Goal: Find specific page/section: Find specific page/section

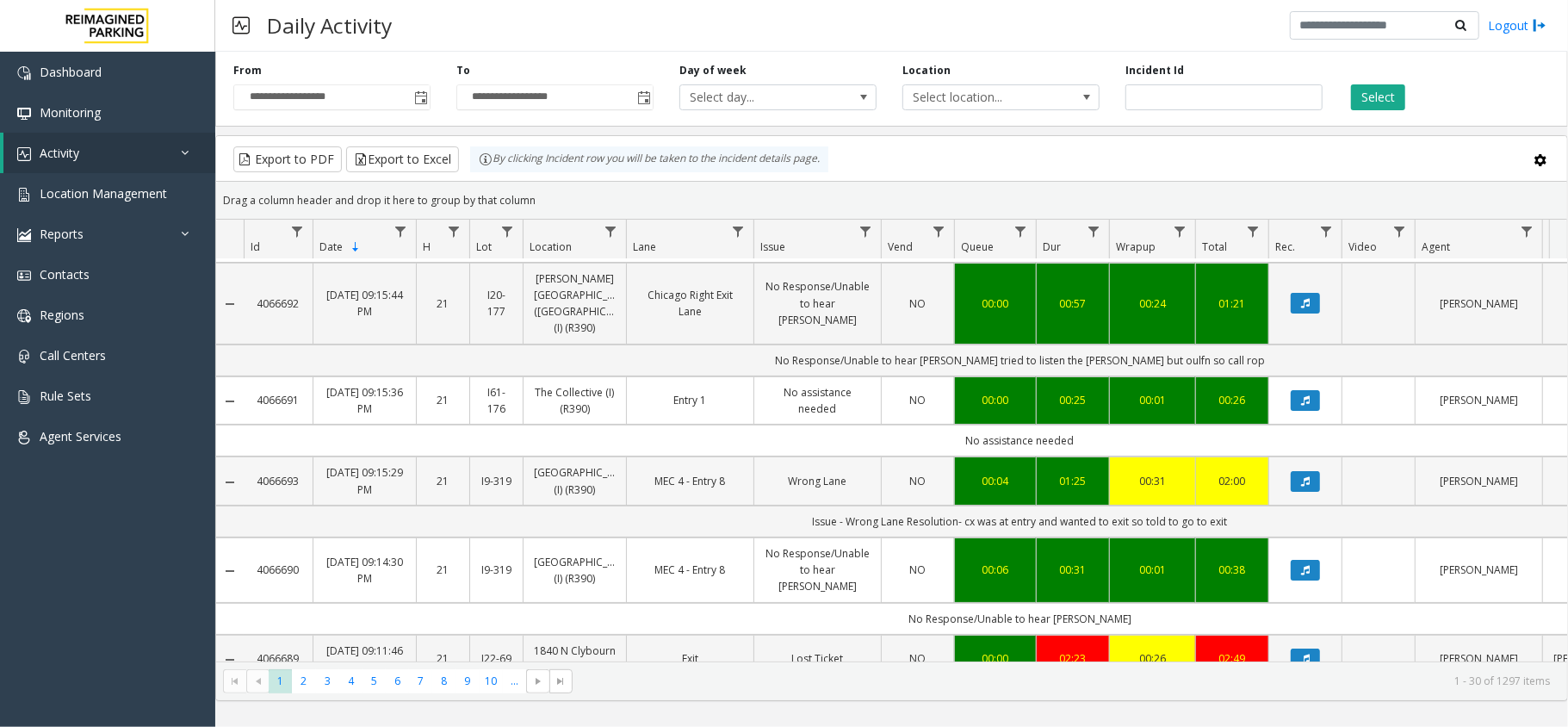
scroll to position [115, 0]
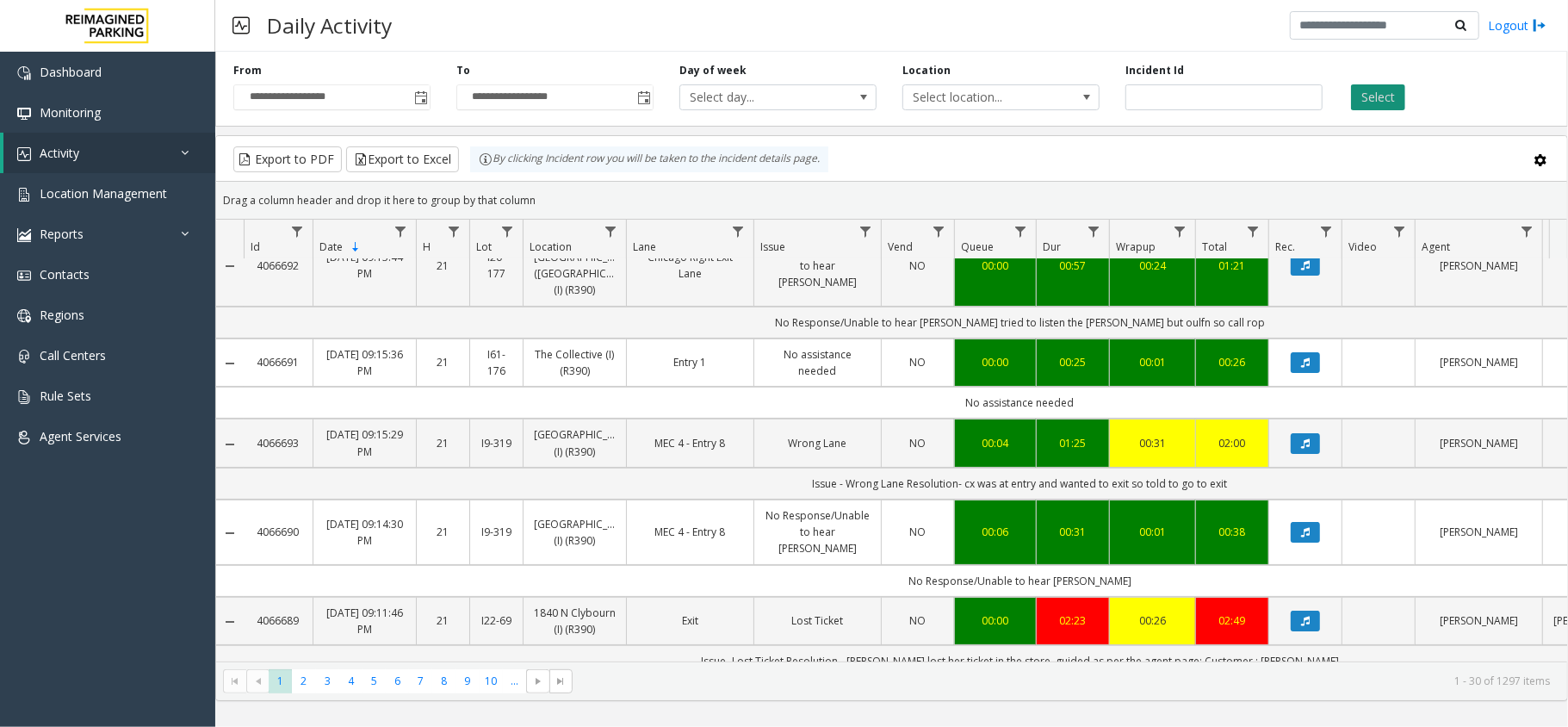
click at [1384, 97] on button "Select" at bounding box center [1378, 97] width 55 height 26
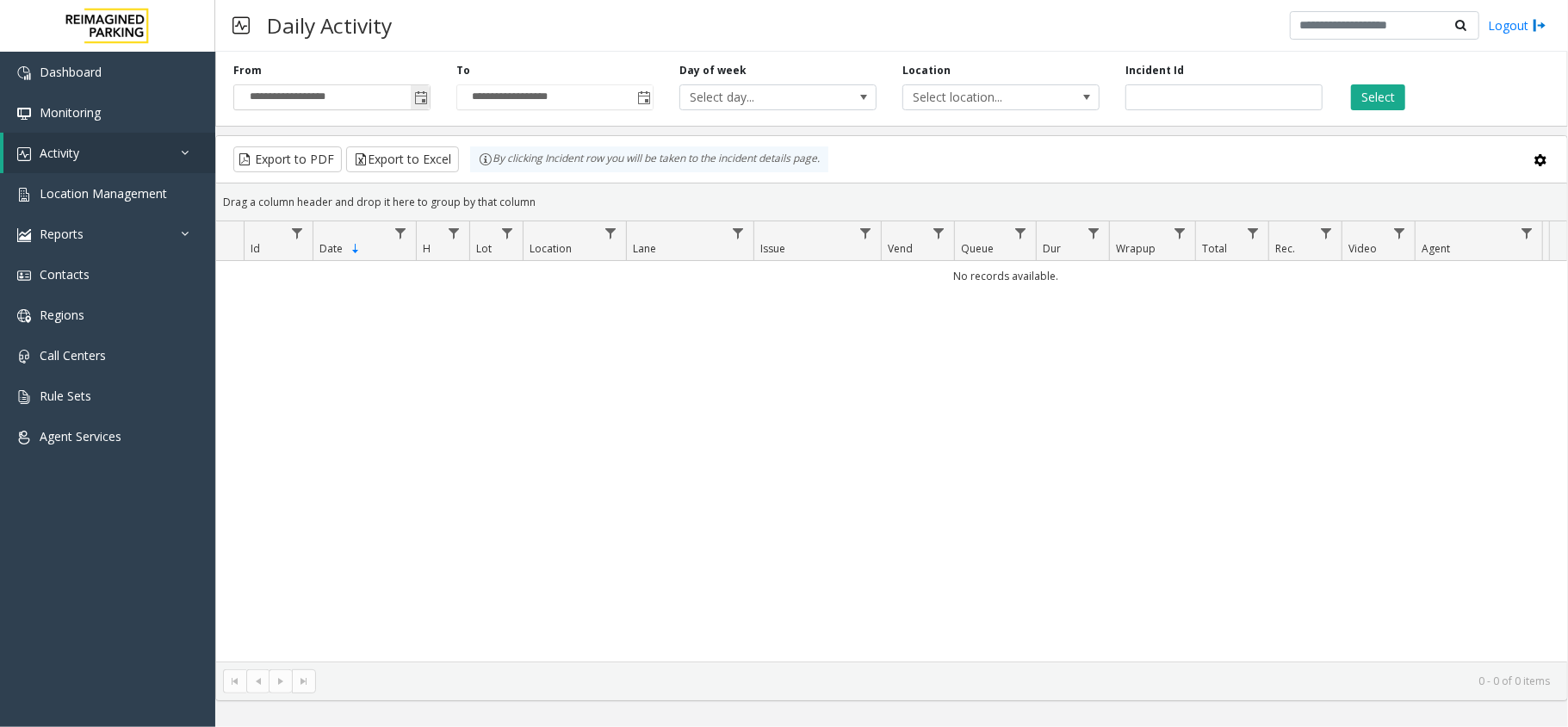
click at [410, 94] on span "Toggle popup" at bounding box center [420, 97] width 18 height 28
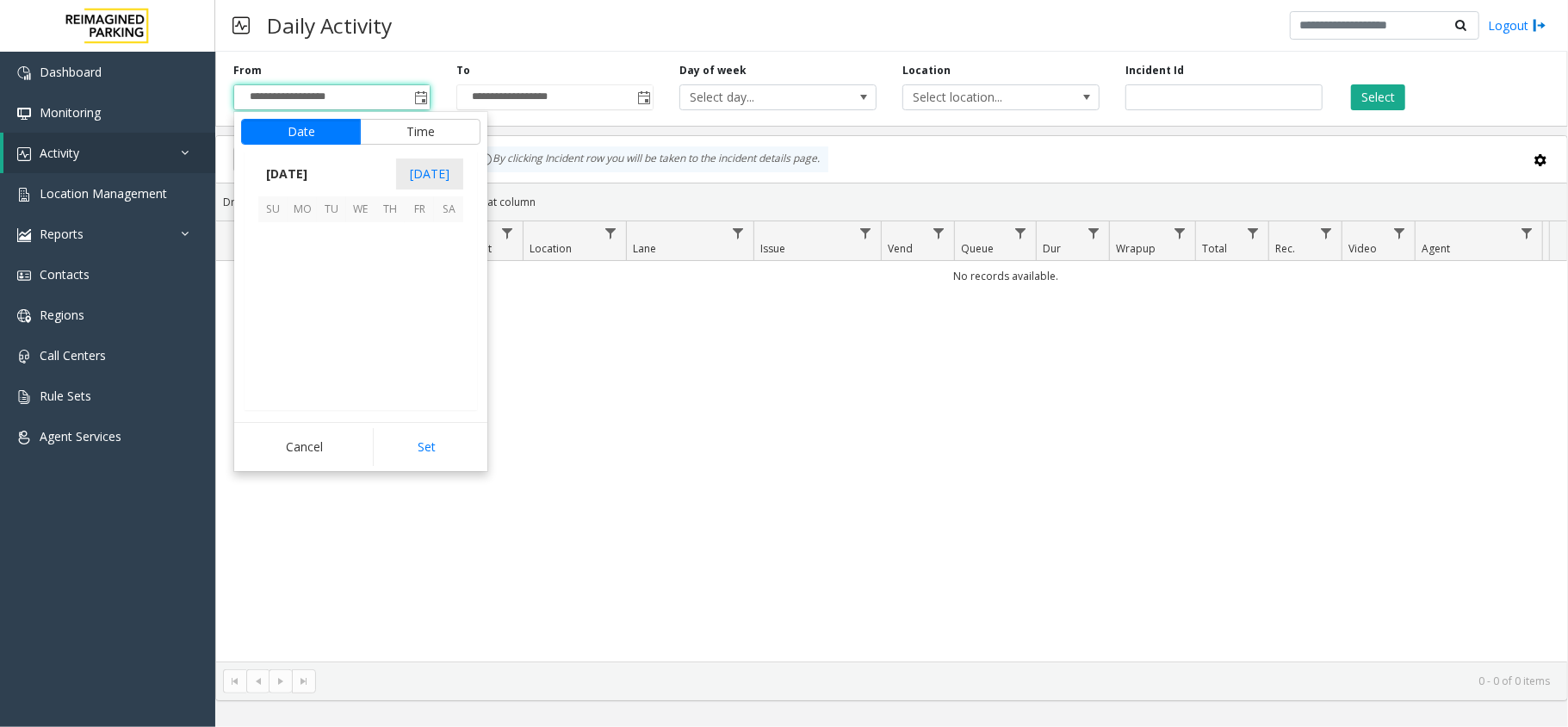
scroll to position [308924, 0]
click at [419, 350] on span "29" at bounding box center [420, 354] width 30 height 30
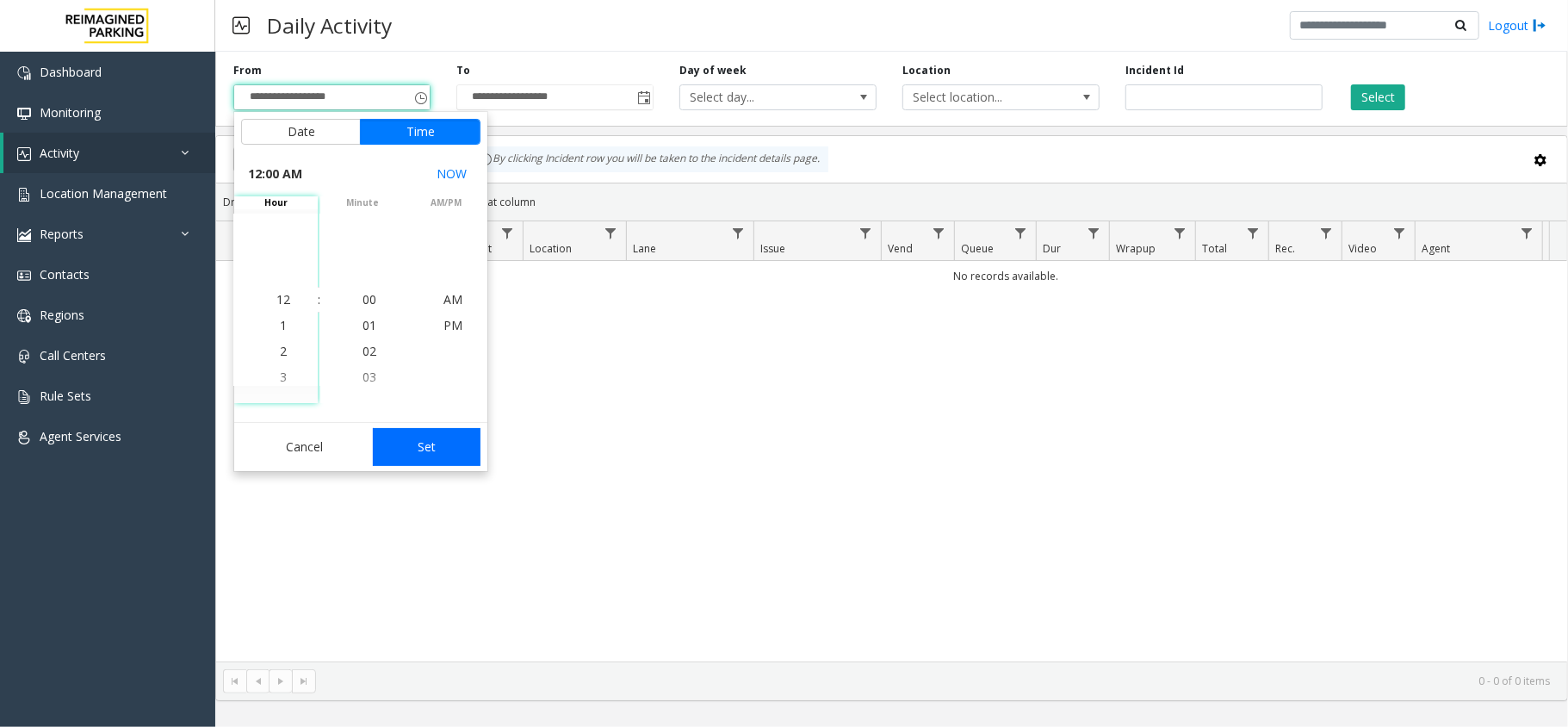
click at [418, 439] on button "Set" at bounding box center [426, 447] width 108 height 38
type input "**********"
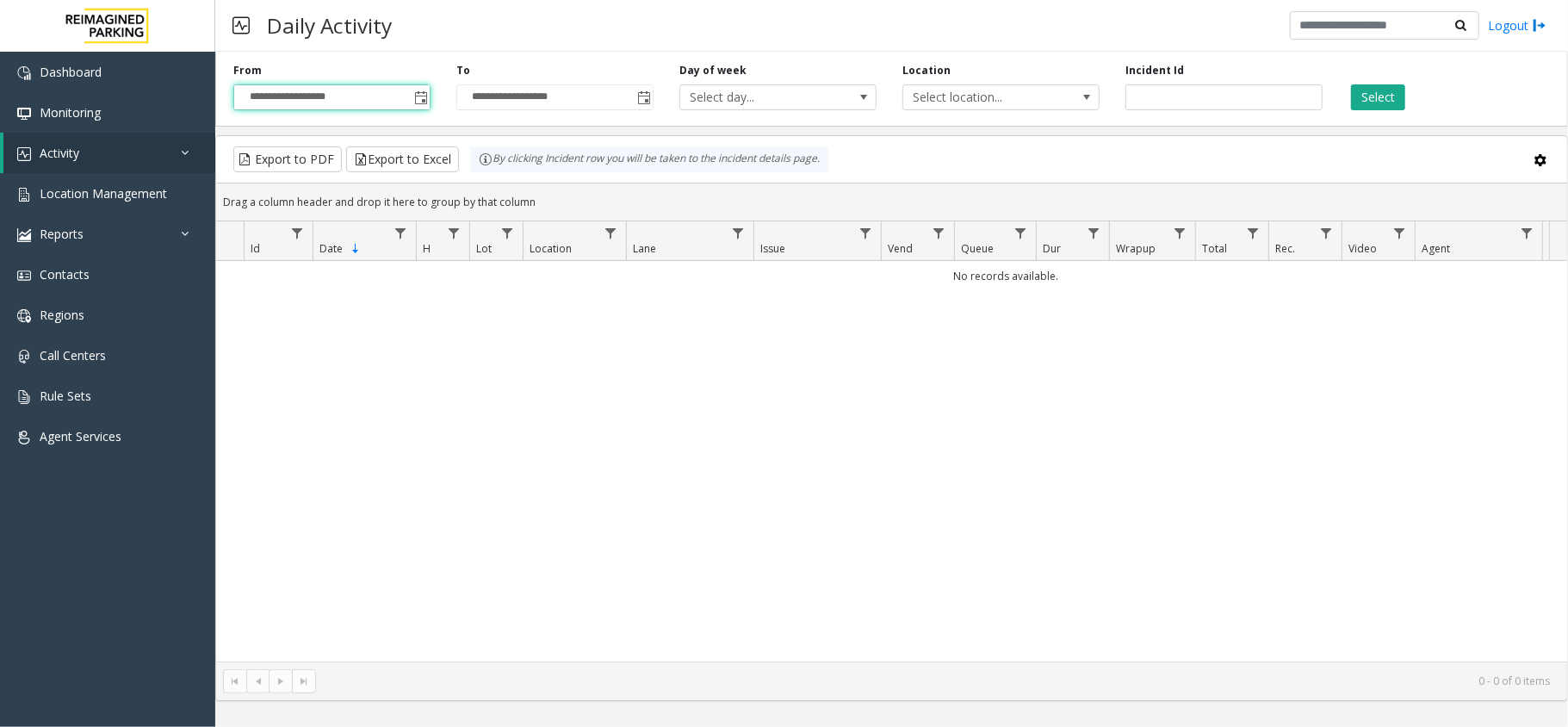
click at [1374, 112] on div "**********" at bounding box center [891, 85] width 1353 height 81
click at [1374, 93] on button "Select" at bounding box center [1378, 97] width 55 height 26
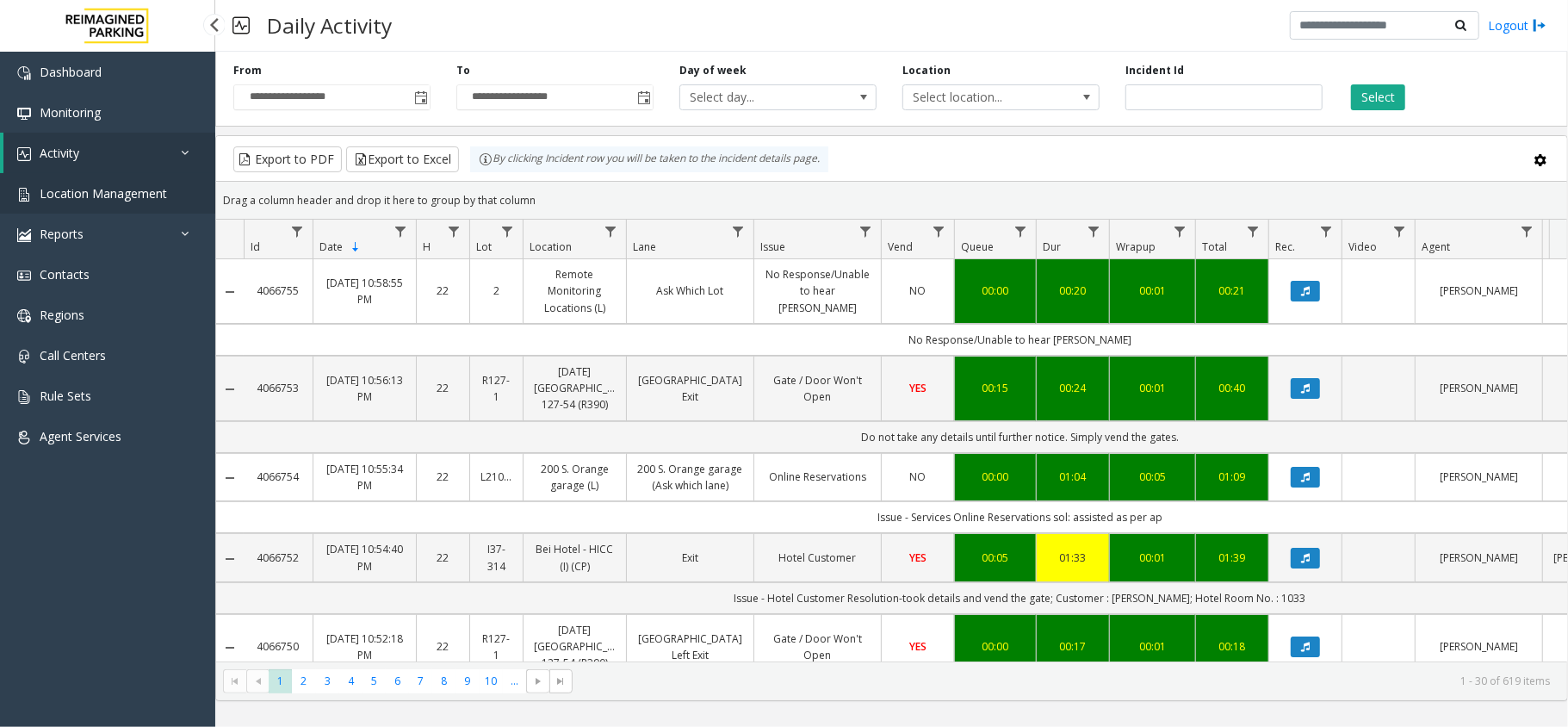
click at [104, 191] on span "Location Management" at bounding box center [104, 193] width 128 height 17
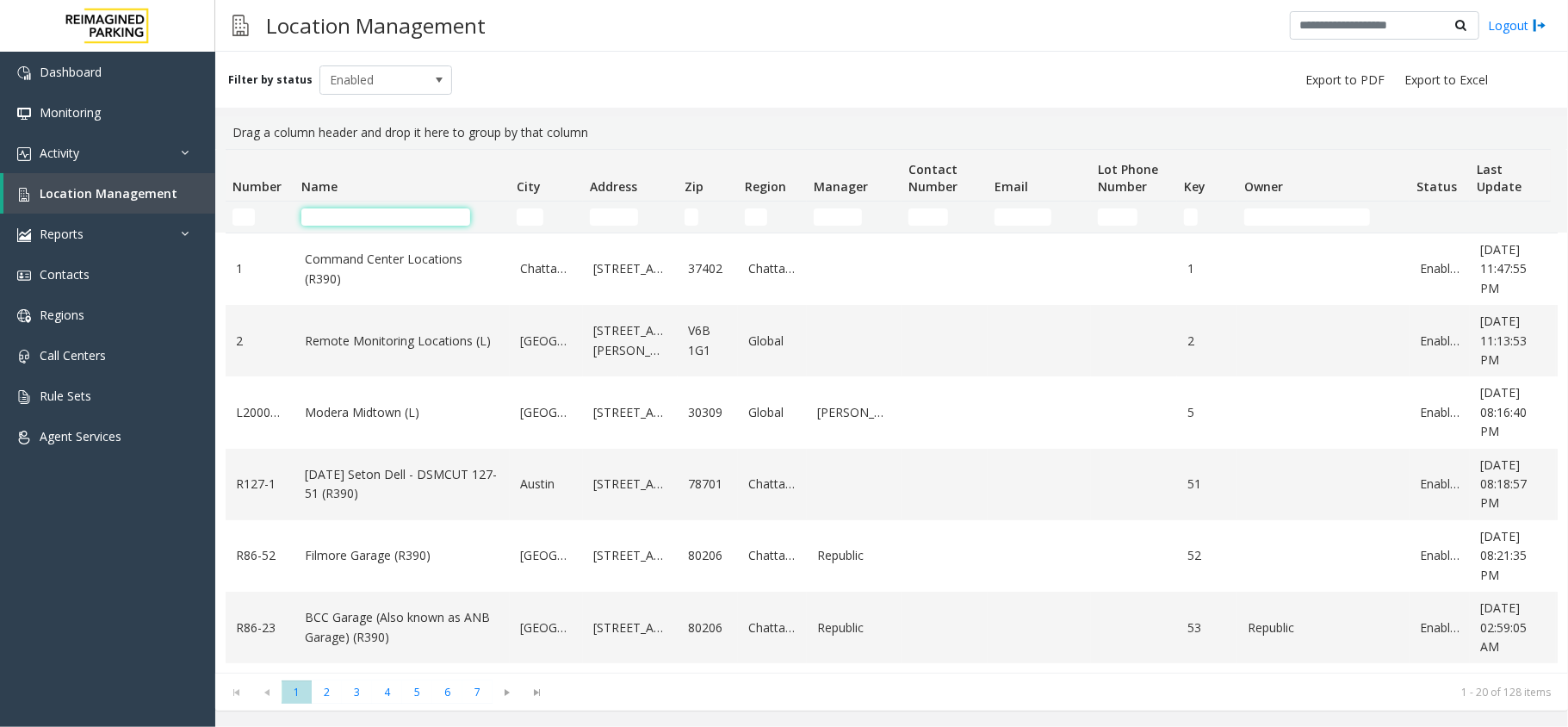
click at [327, 220] on input "Name Filter" at bounding box center [386, 216] width 169 height 18
click at [513, 212] on td "City Filter" at bounding box center [545, 217] width 73 height 31
click at [531, 214] on input "City Filter" at bounding box center [530, 216] width 27 height 18
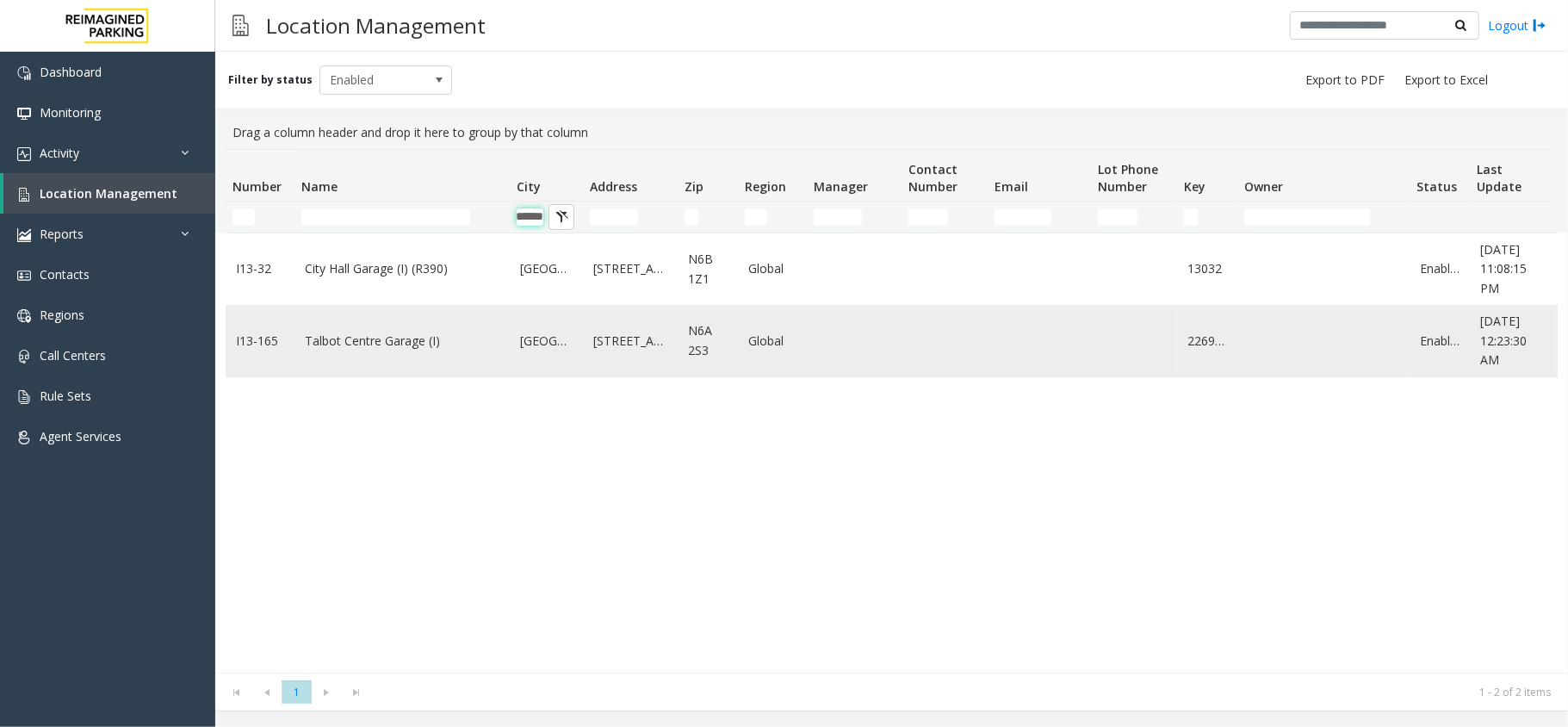
type input "******"
click at [346, 332] on link "Talbot Centre Garage (I)" at bounding box center [402, 341] width 194 height 18
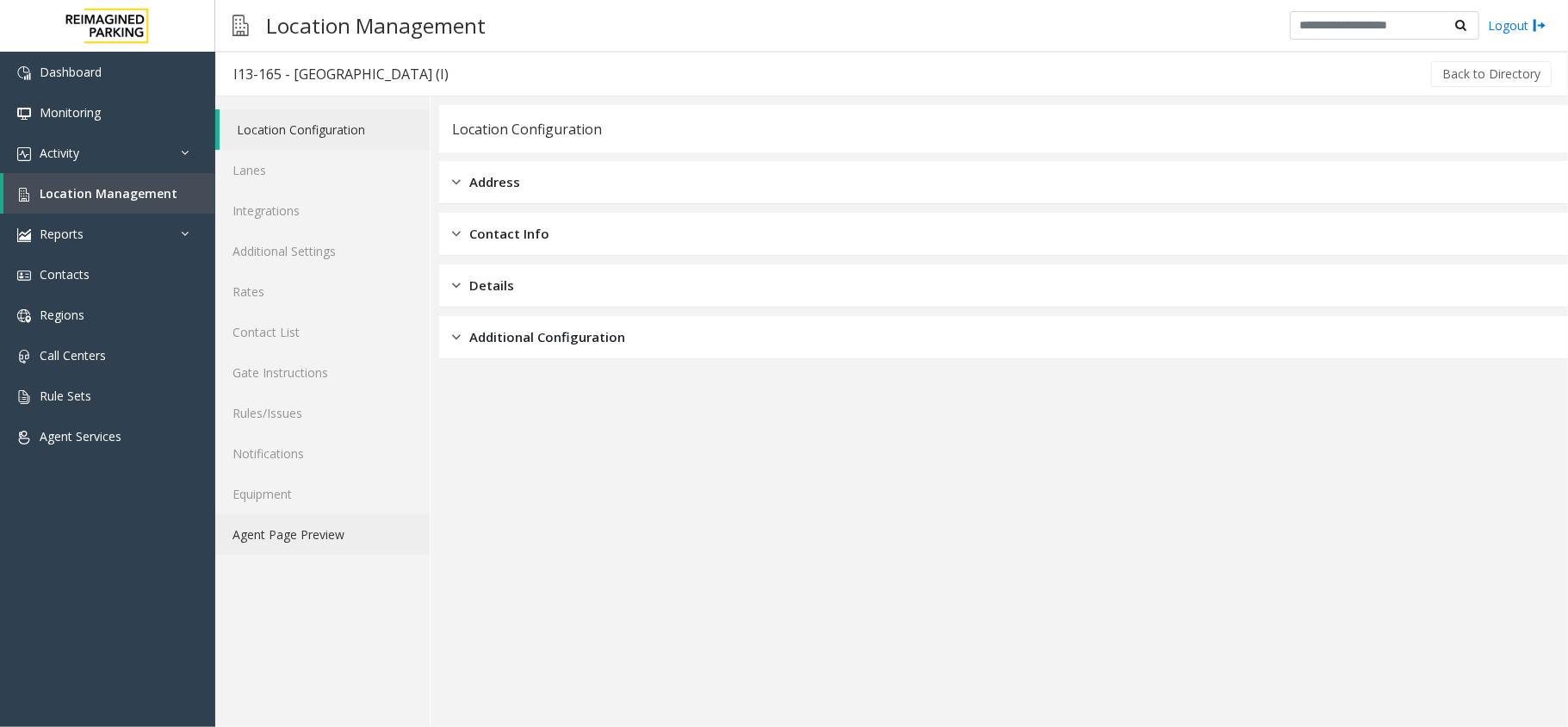
click at [296, 534] on link "Agent Page Preview" at bounding box center [323, 535] width 214 height 41
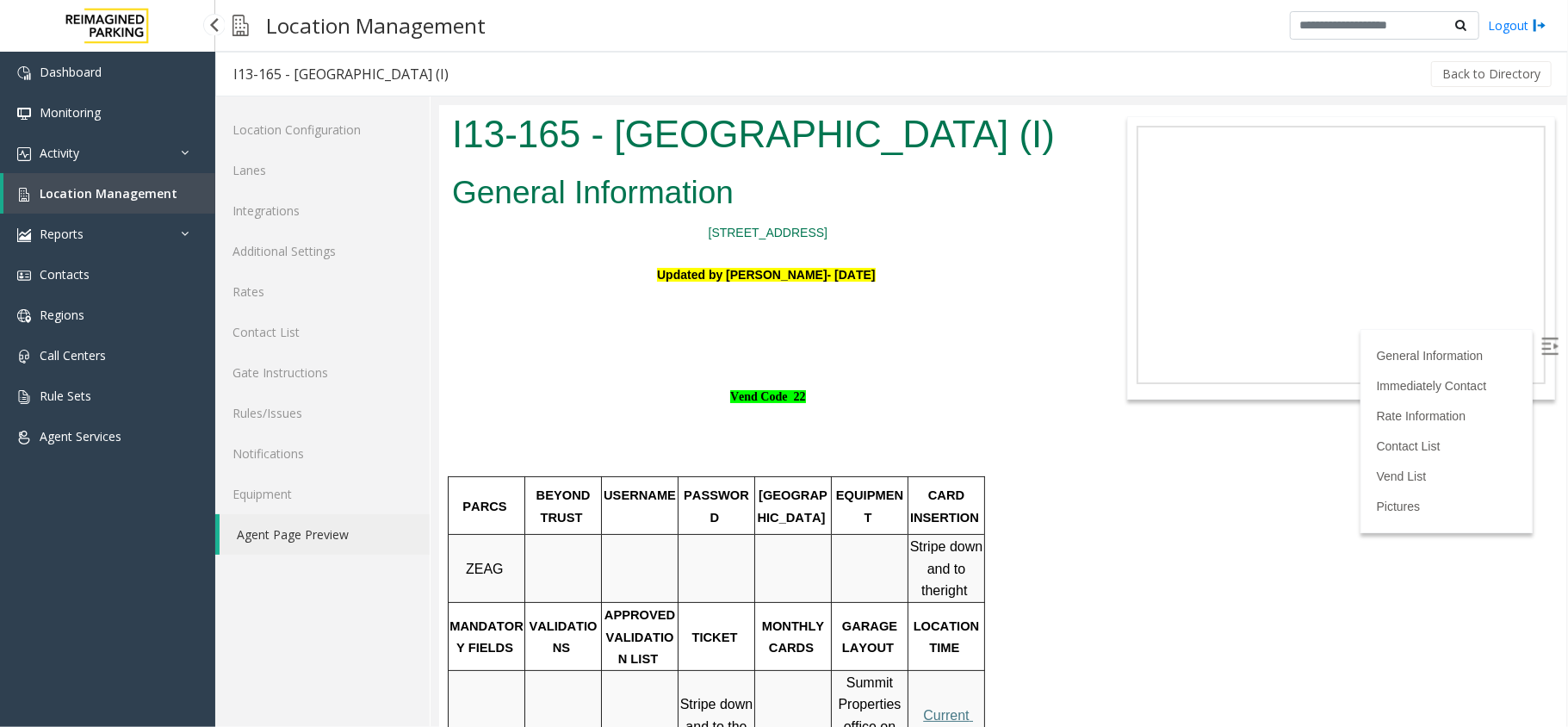
click at [138, 185] on span "Location Management" at bounding box center [108, 193] width 138 height 17
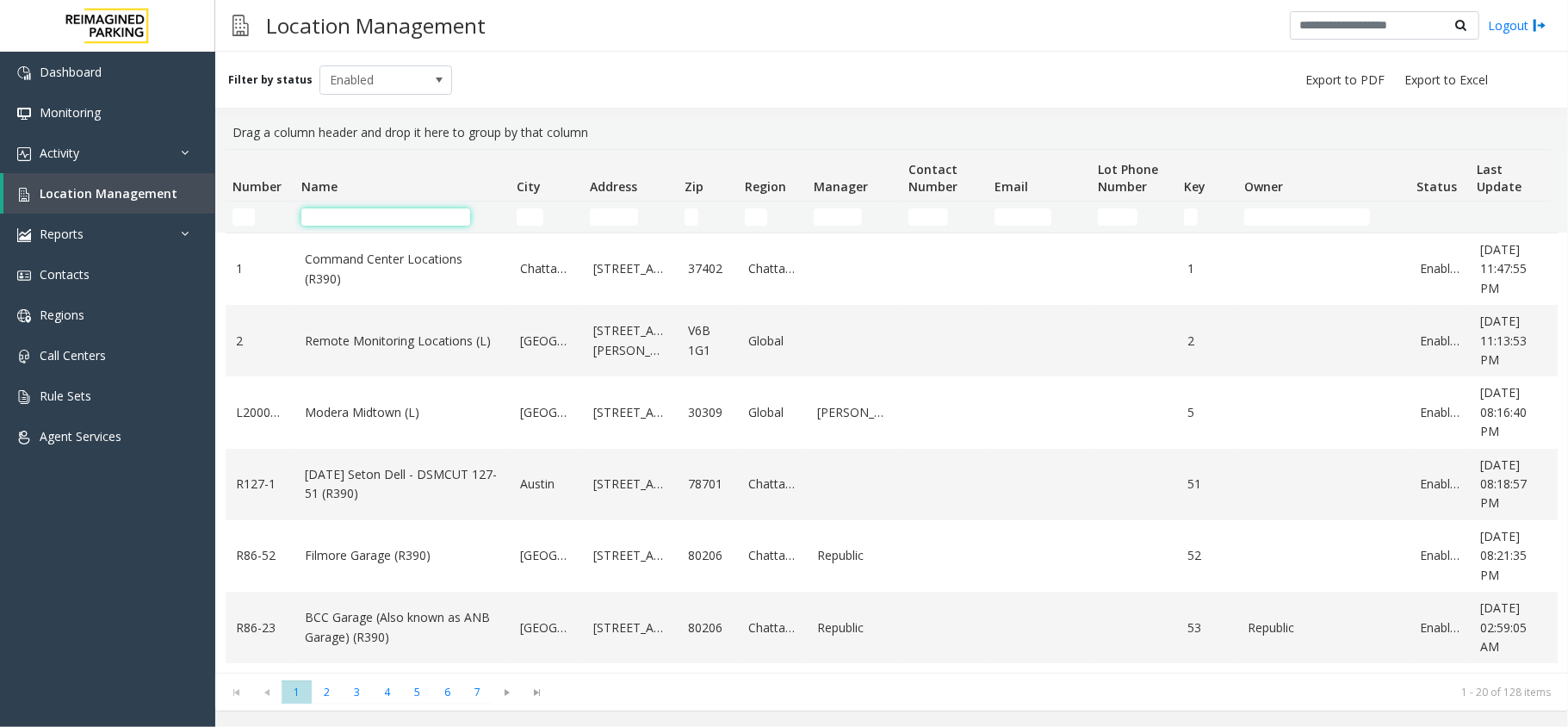
click at [348, 215] on input "Name Filter" at bounding box center [386, 216] width 169 height 18
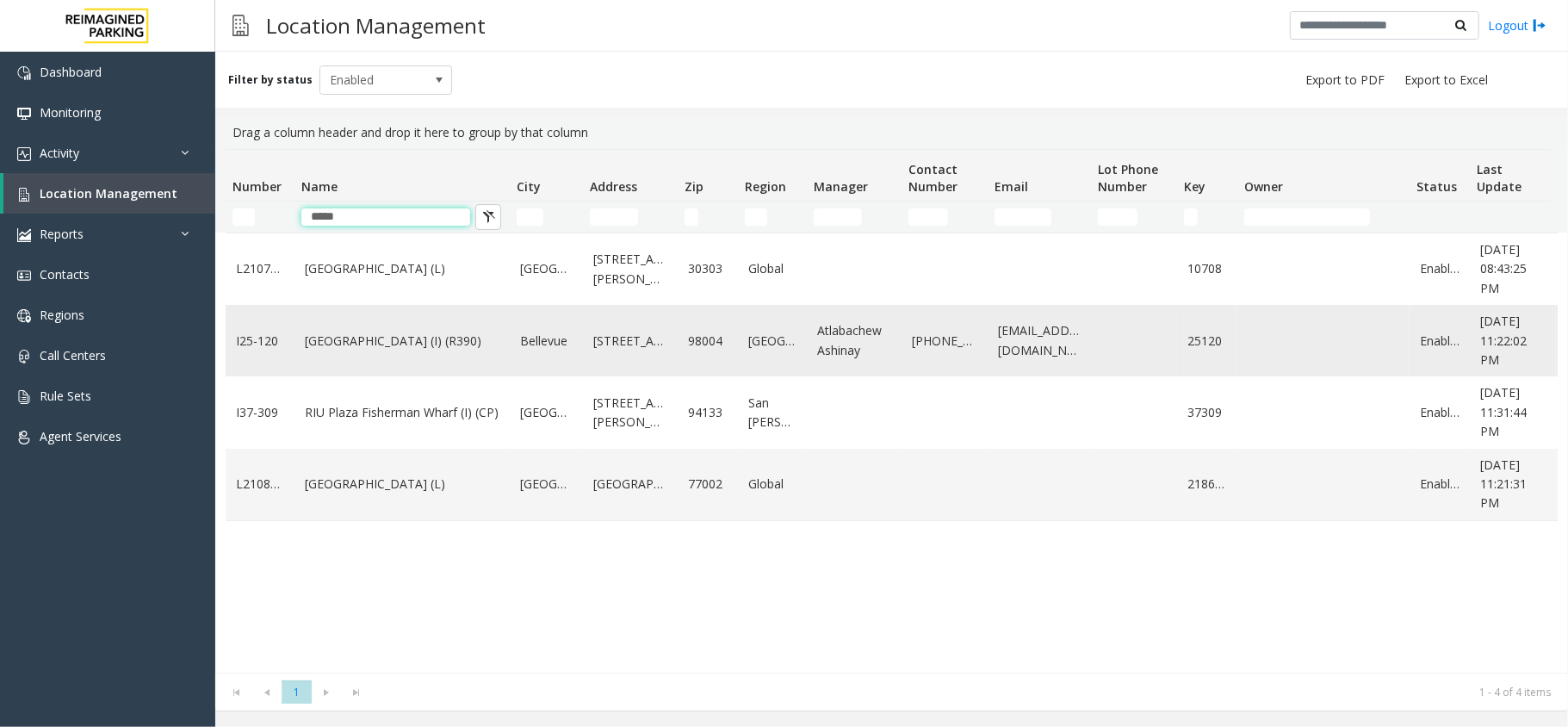
type input "*****"
click at [408, 345] on link "Plaza East Garage (I) (R390)" at bounding box center [402, 341] width 194 height 18
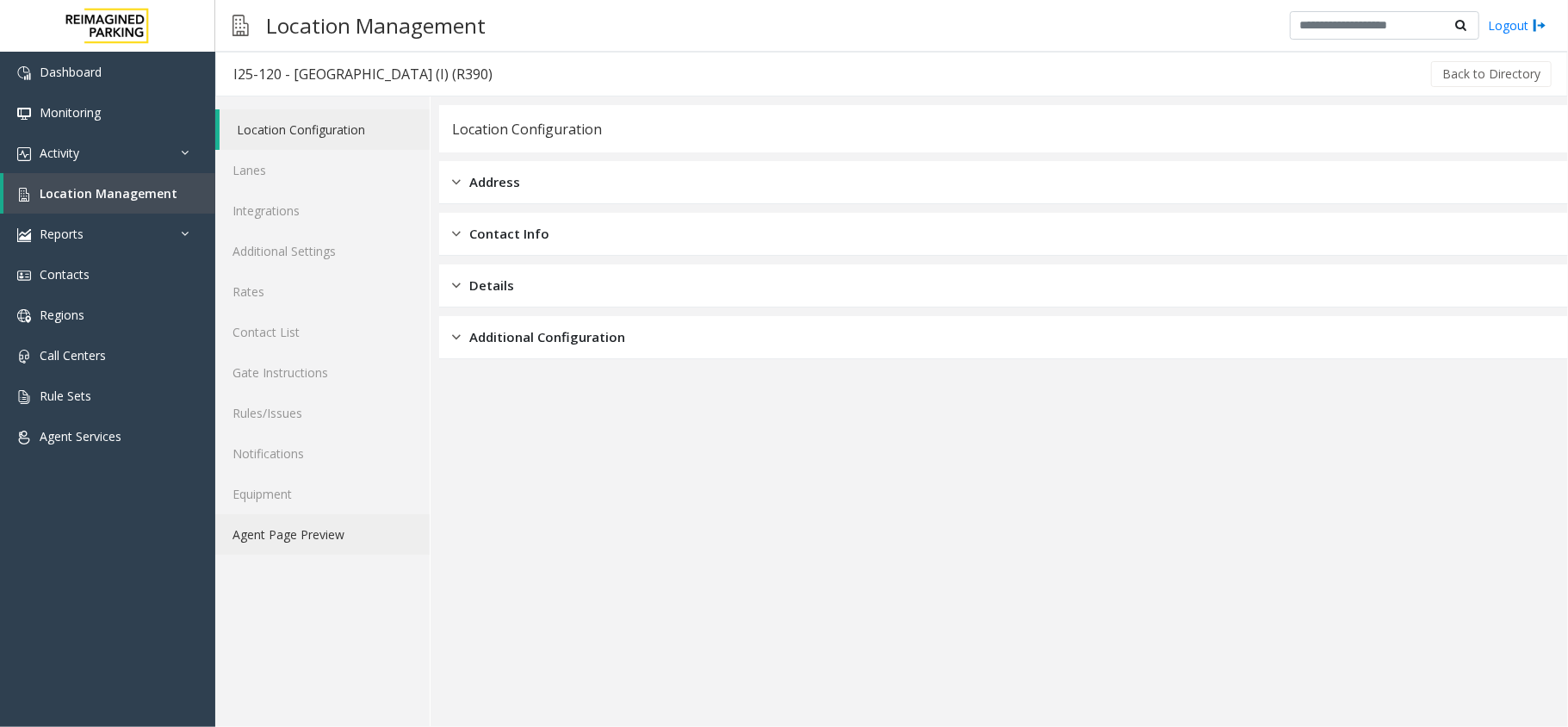
click at [318, 524] on link "Agent Page Preview" at bounding box center [323, 535] width 214 height 41
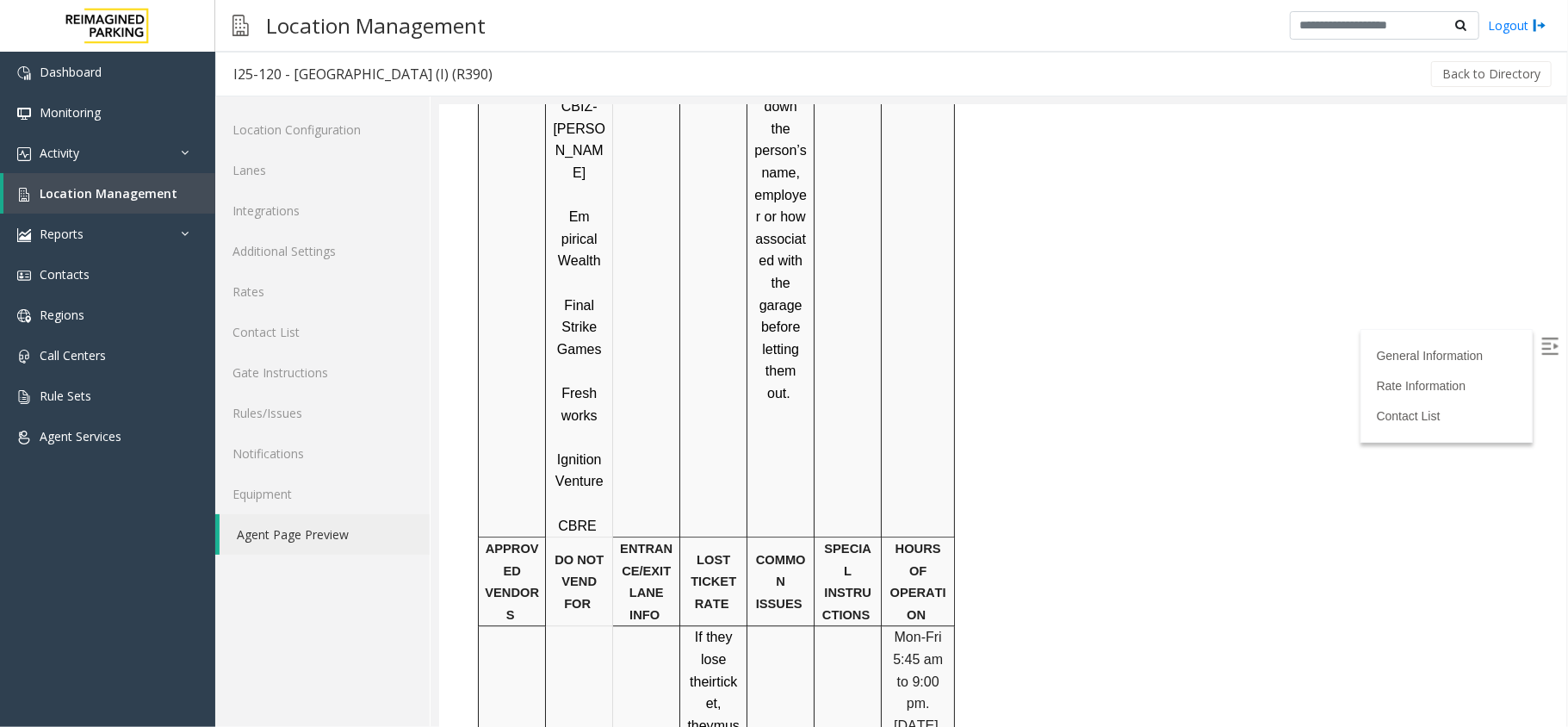
scroll to position [2411, 0]
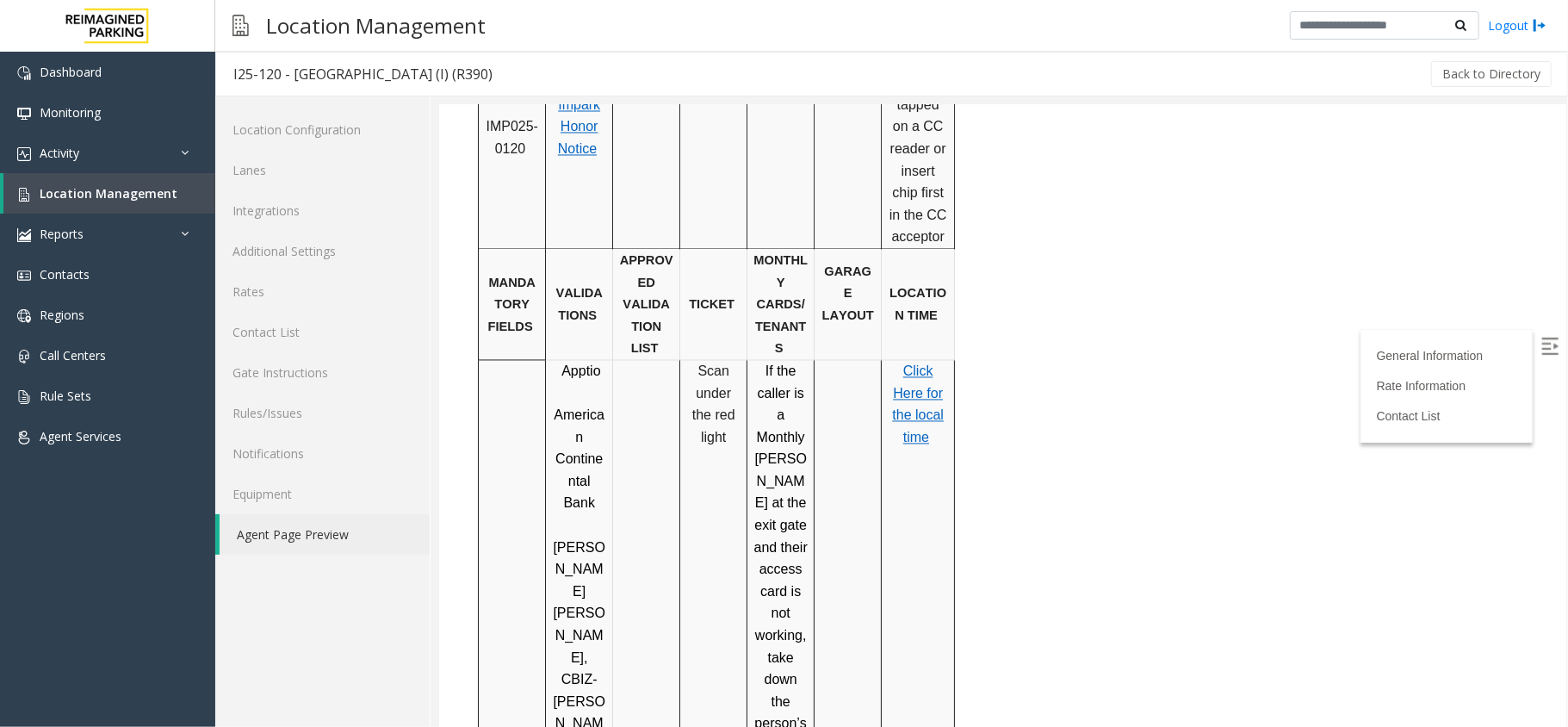
click at [903, 407] on span "the local time" at bounding box center [917, 425] width 52 height 37
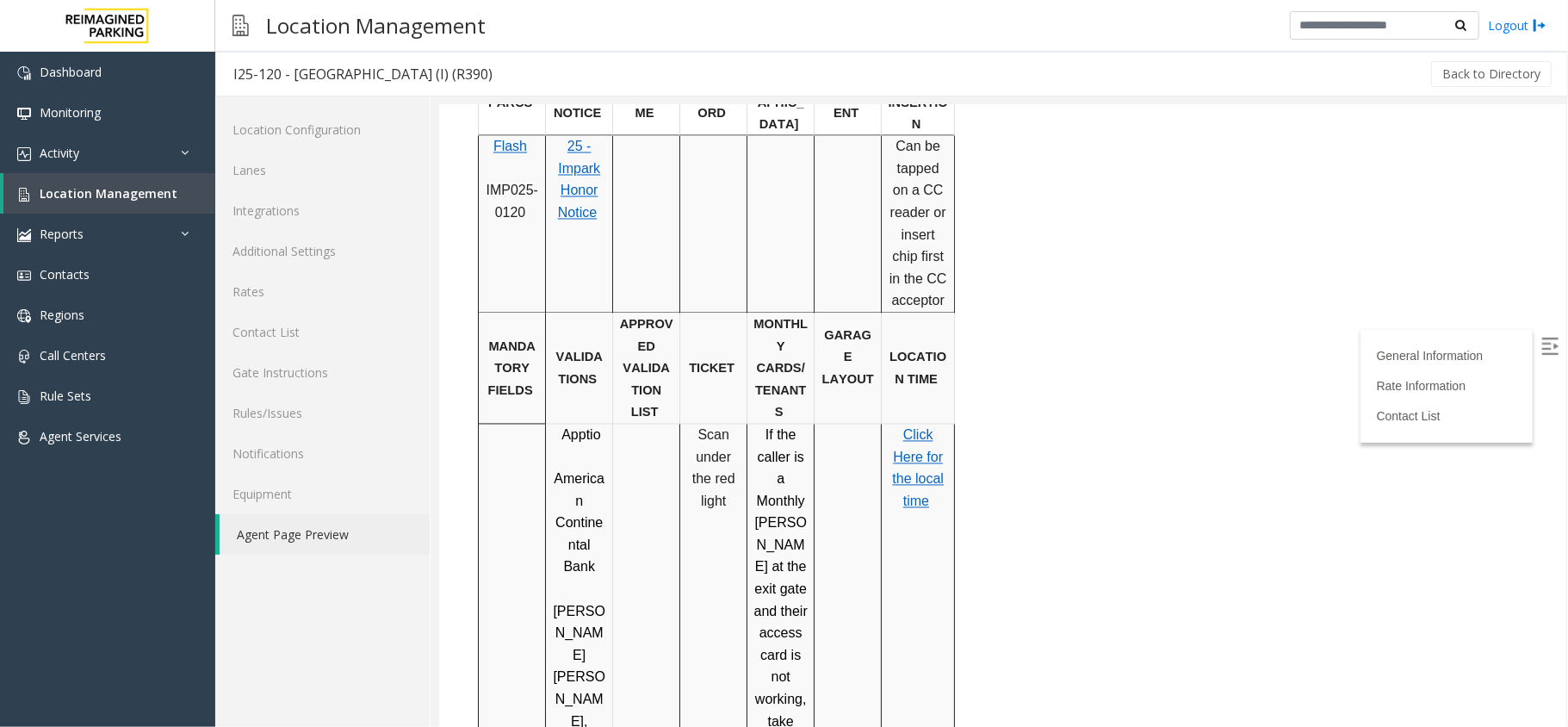
scroll to position [2297, 0]
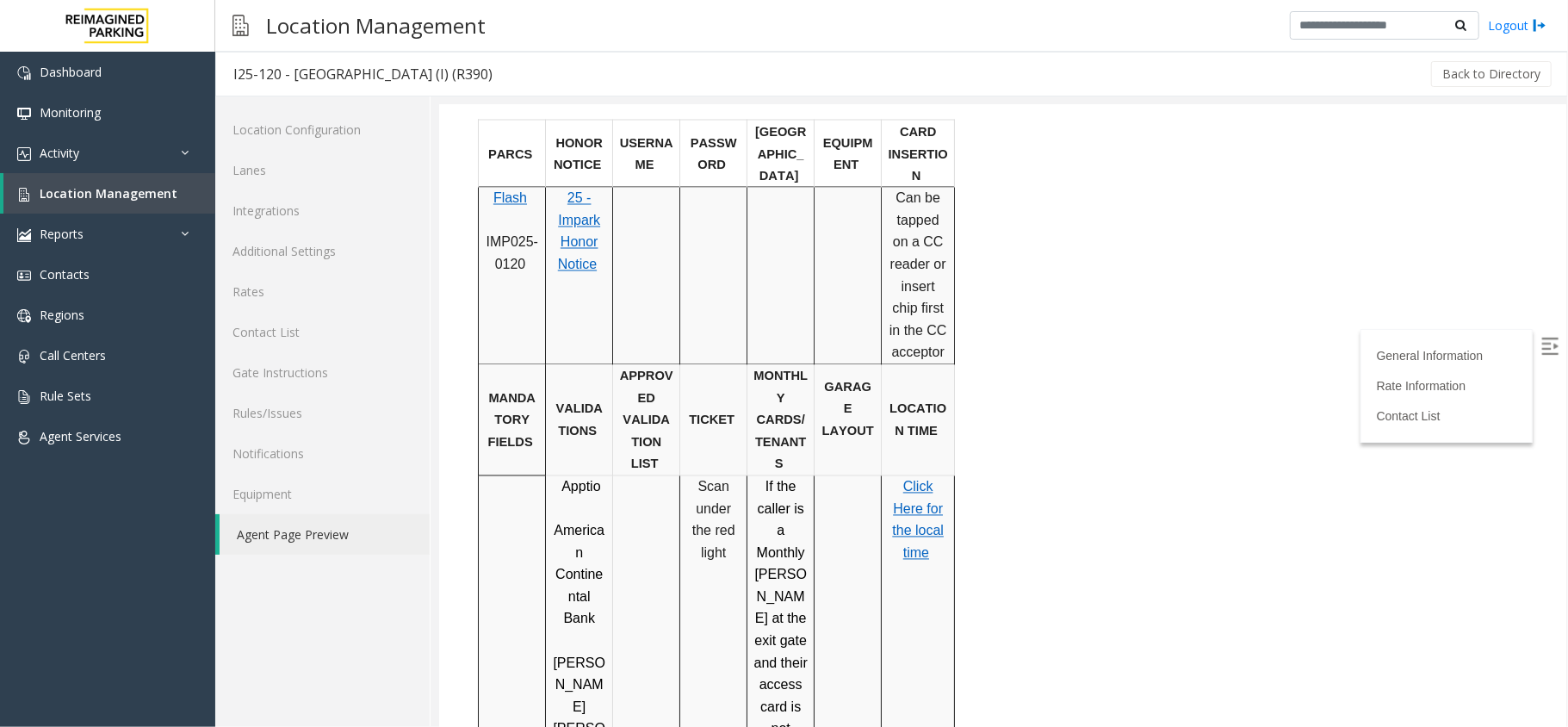
click at [895, 523] on span "the local time" at bounding box center [917, 541] width 52 height 37
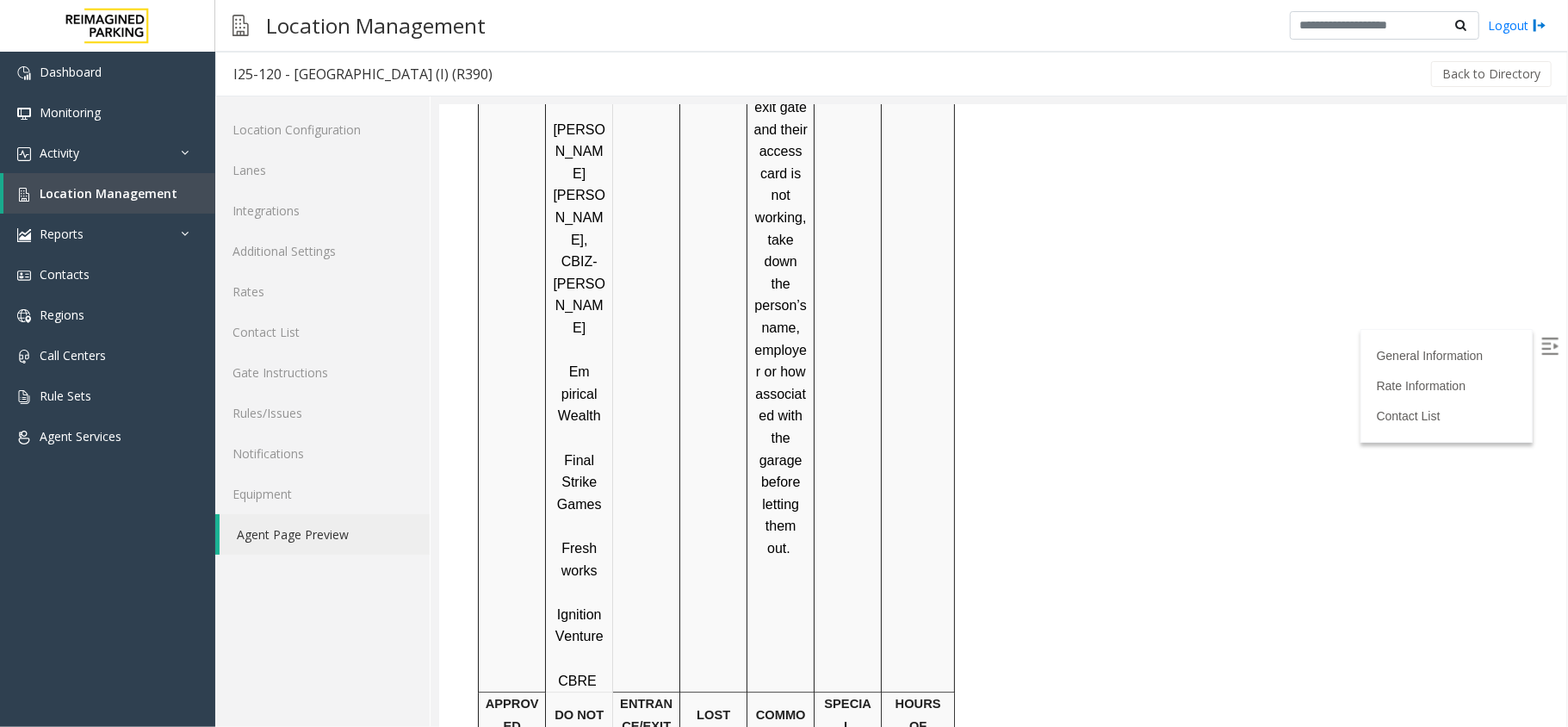
scroll to position [2844, 0]
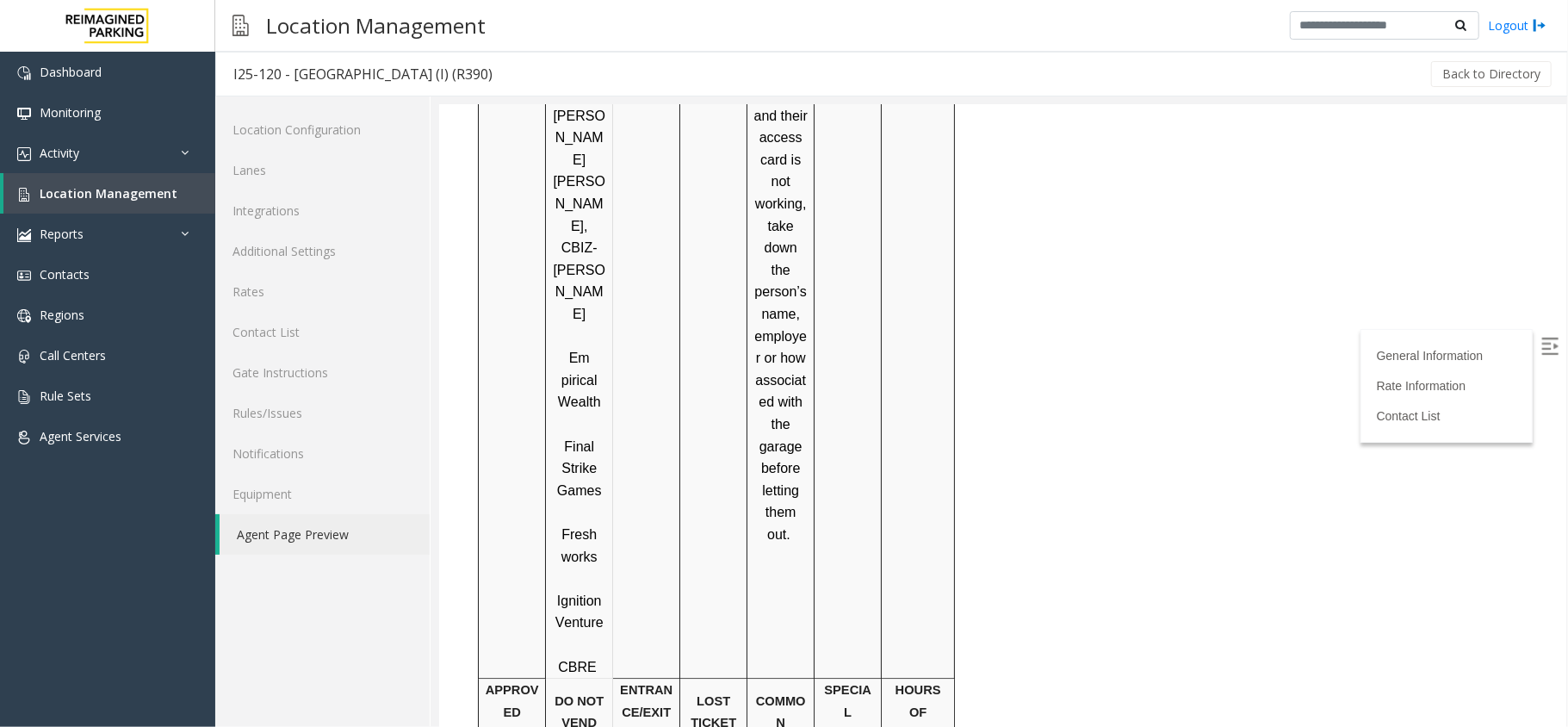
click at [1540, 349] on img at bounding box center [1549, 345] width 18 height 18
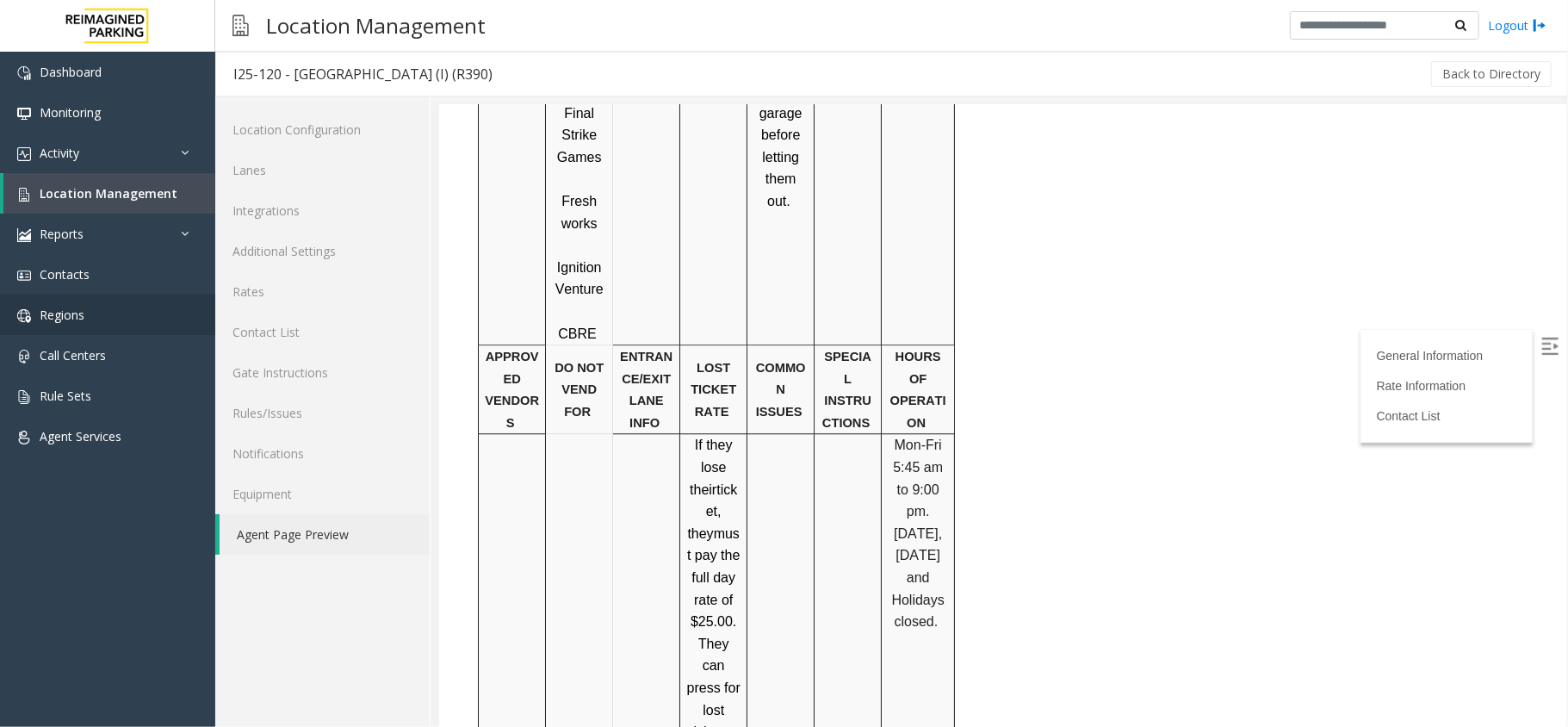
scroll to position [2960, 0]
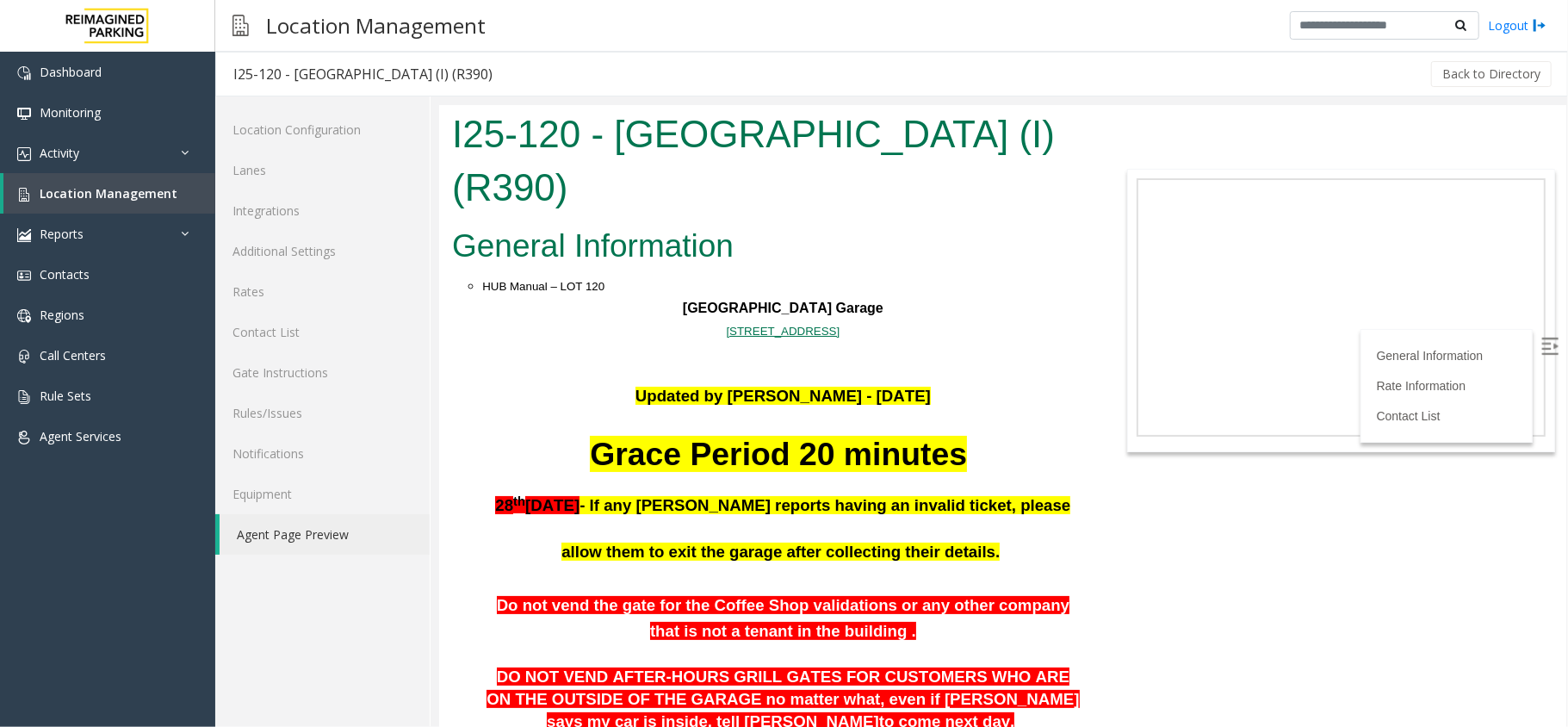
scroll to position [2960, 0]
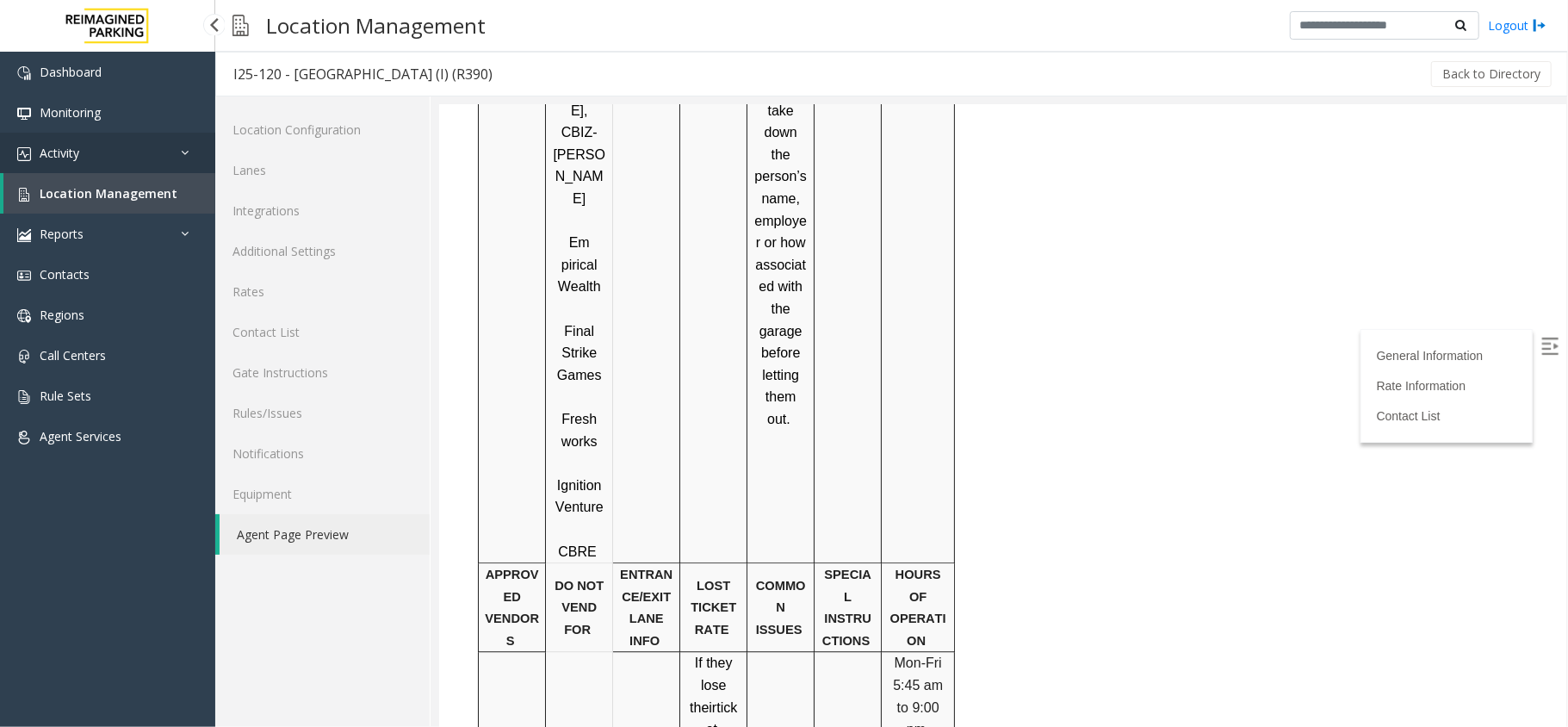
click at [82, 156] on link "Activity" at bounding box center [107, 153] width 215 height 41
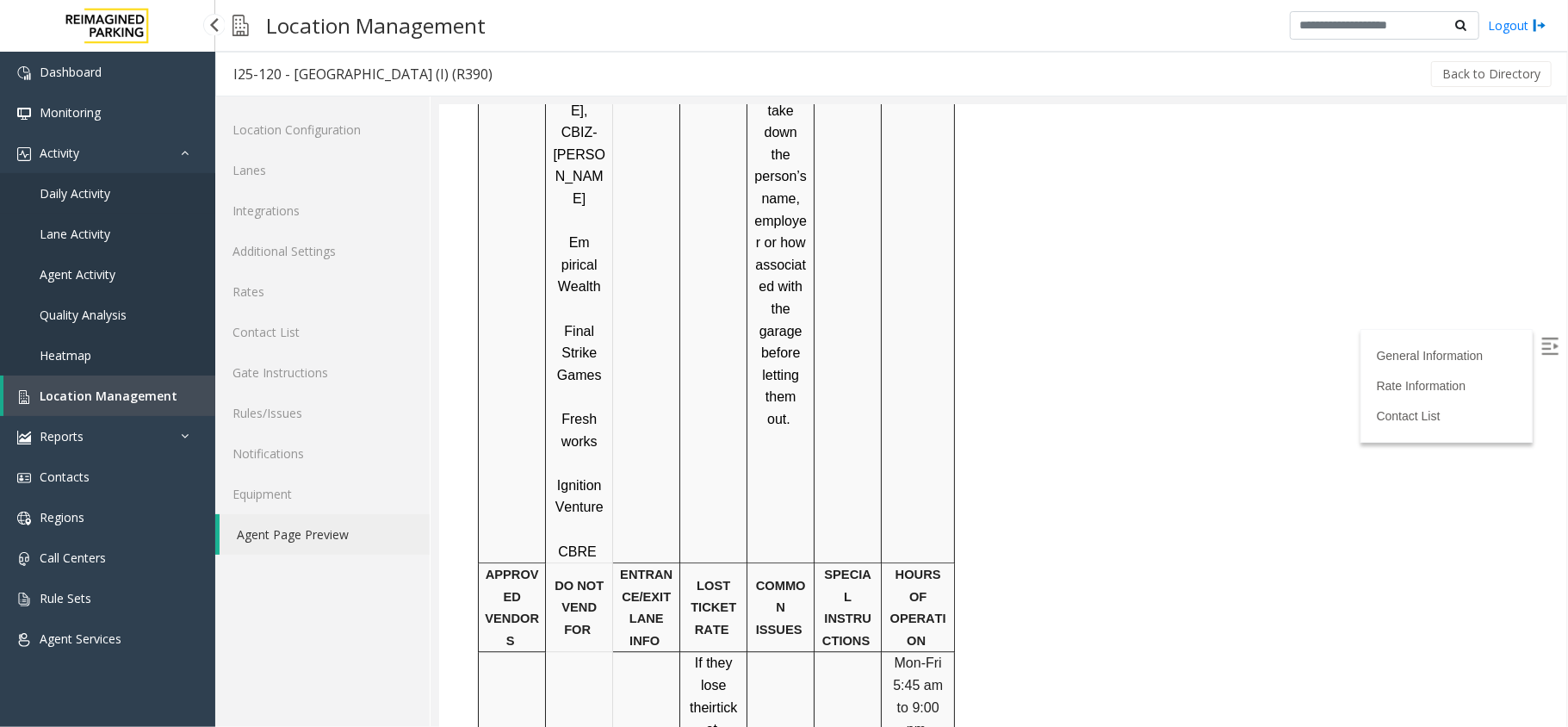
click at [81, 187] on span "Daily Activity" at bounding box center [75, 193] width 70 height 17
